Goal: Task Accomplishment & Management: Use online tool/utility

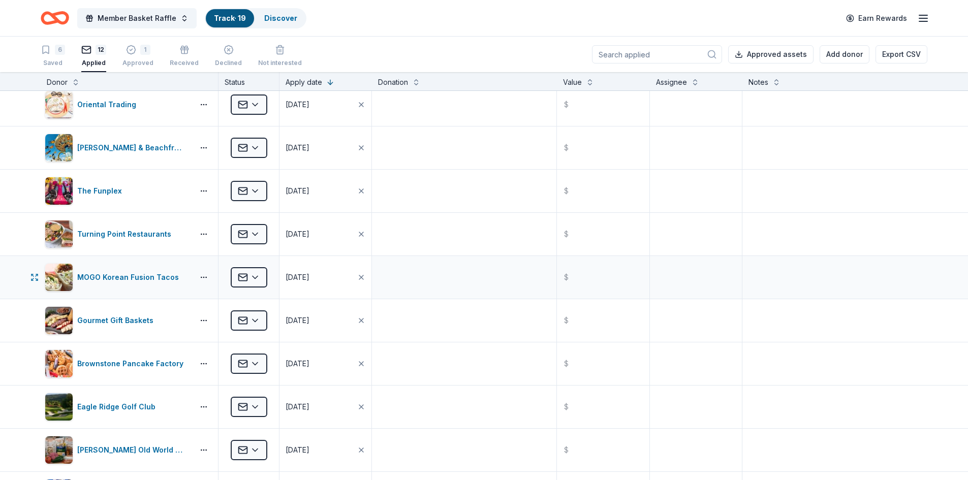
scroll to position [102, 0]
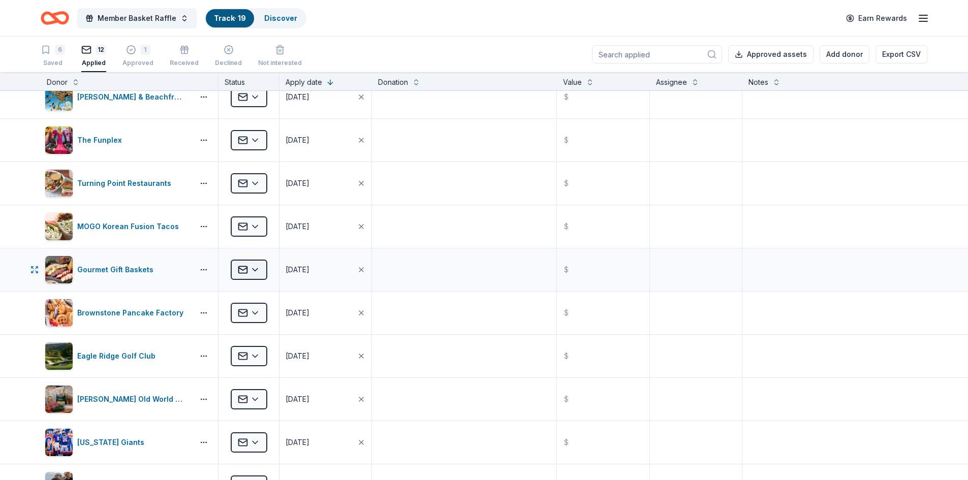
click at [256, 269] on html "Member Basket Raffle Track · 19 Discover Earn Rewards 6 Saved 12 Applied 1 Appr…" at bounding box center [484, 240] width 968 height 480
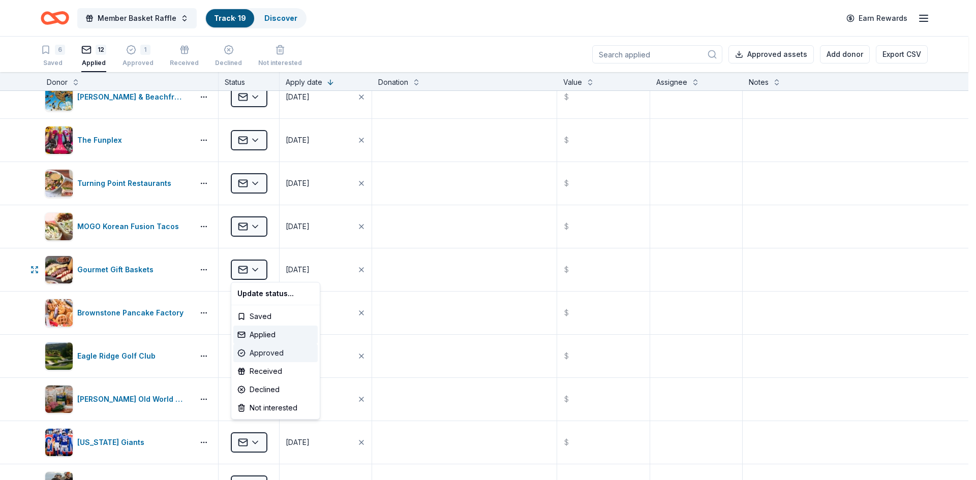
click at [280, 351] on div "Approved" at bounding box center [275, 353] width 84 height 18
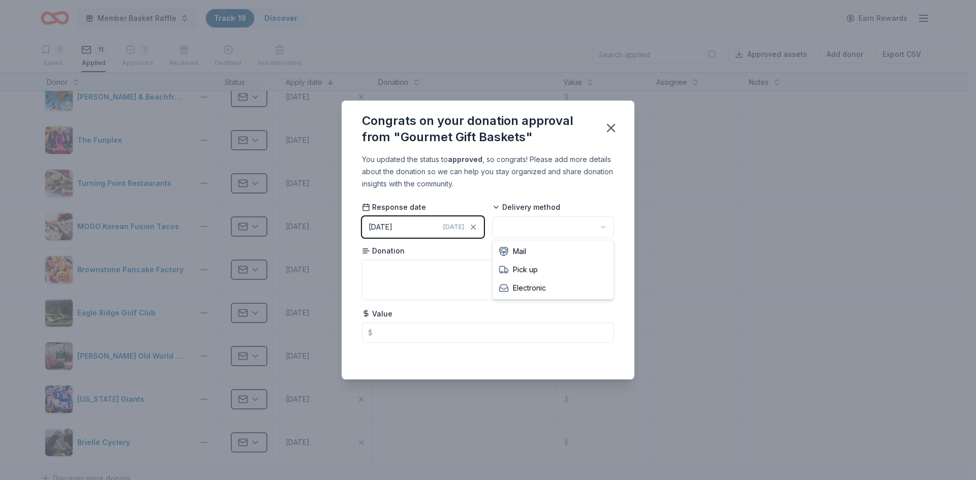
click at [598, 229] on html "Member Basket Raffle Track · 19 Discover Earn Rewards 6 Saved 11 Applied 2 Appr…" at bounding box center [488, 240] width 976 height 480
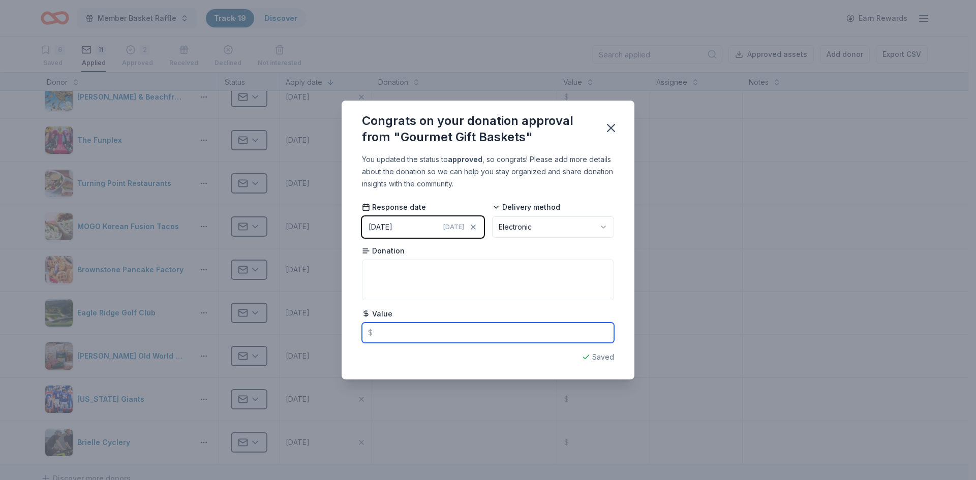
click at [485, 340] on input "text" at bounding box center [488, 333] width 252 height 20
type input "25.00"
click at [608, 130] on icon "button" at bounding box center [611, 128] width 14 height 14
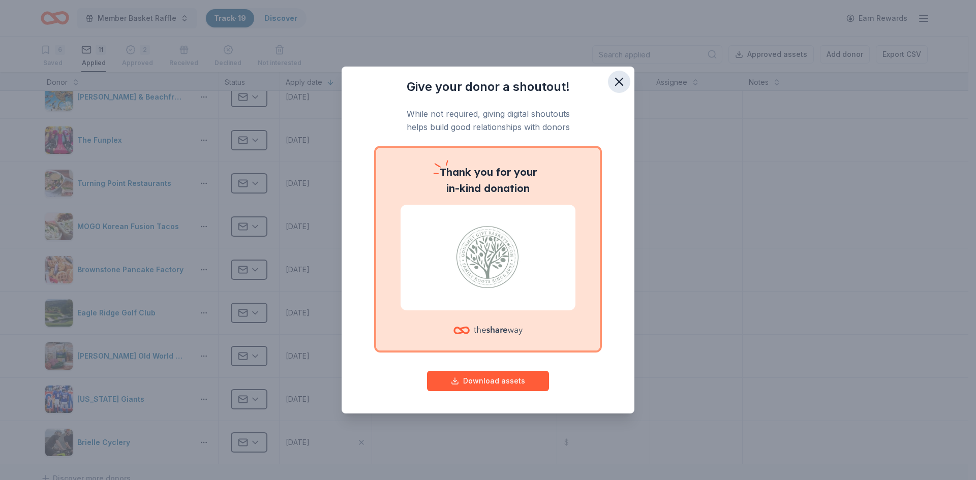
click at [616, 85] on icon "button" at bounding box center [619, 82] width 14 height 14
